Goal: Find specific page/section: Find specific page/section

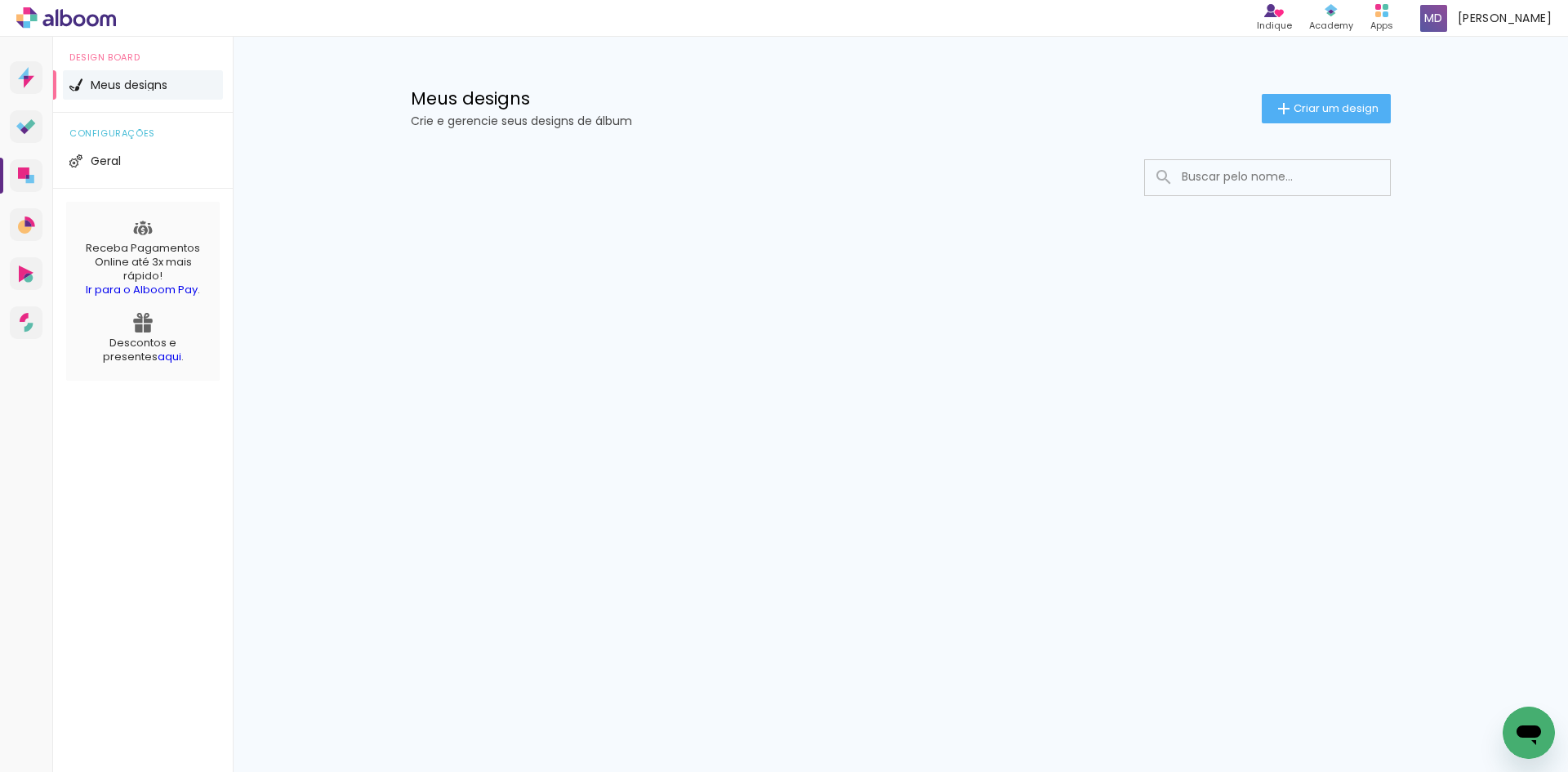
click at [1220, 176] on input at bounding box center [1289, 177] width 233 height 33
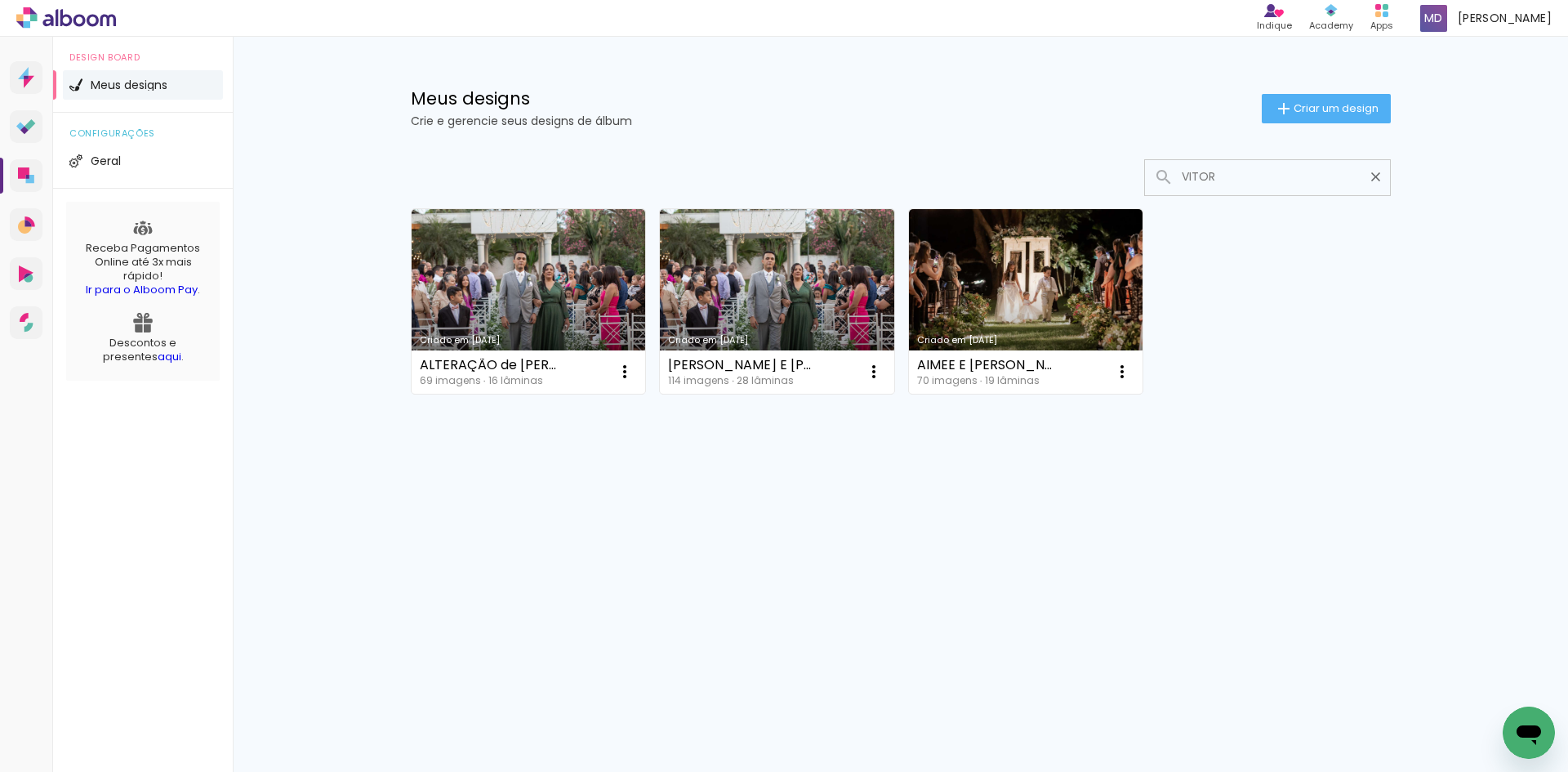
type input "VITOR"
type paper-input "VITOR"
